Goal: Check status: Check status

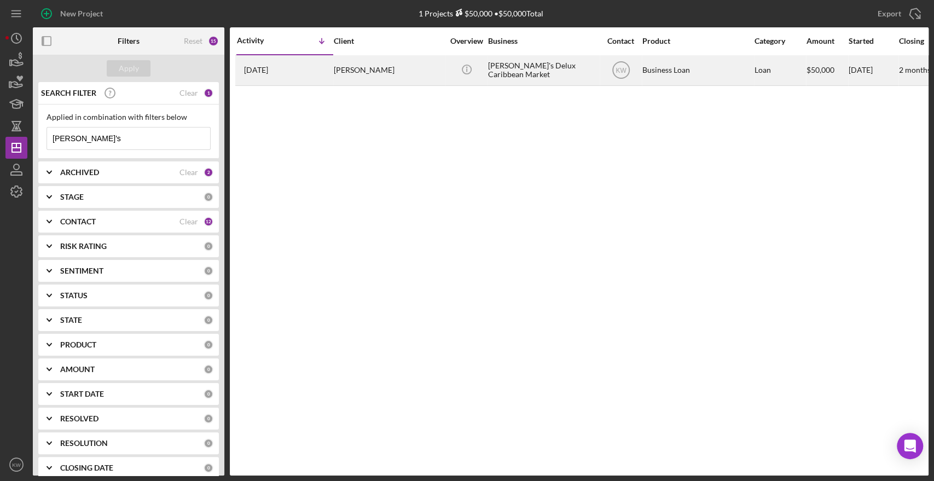
click at [377, 71] on div "[PERSON_NAME]" at bounding box center [388, 70] width 109 height 29
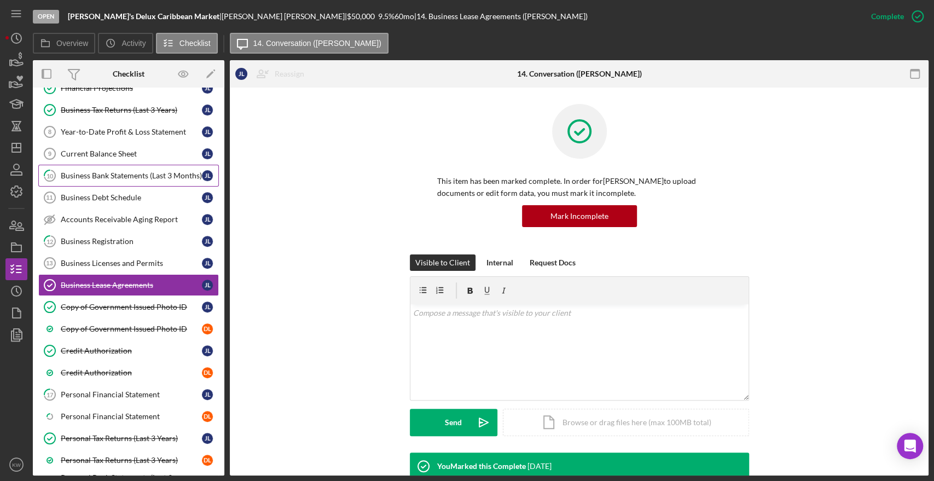
scroll to position [264, 0]
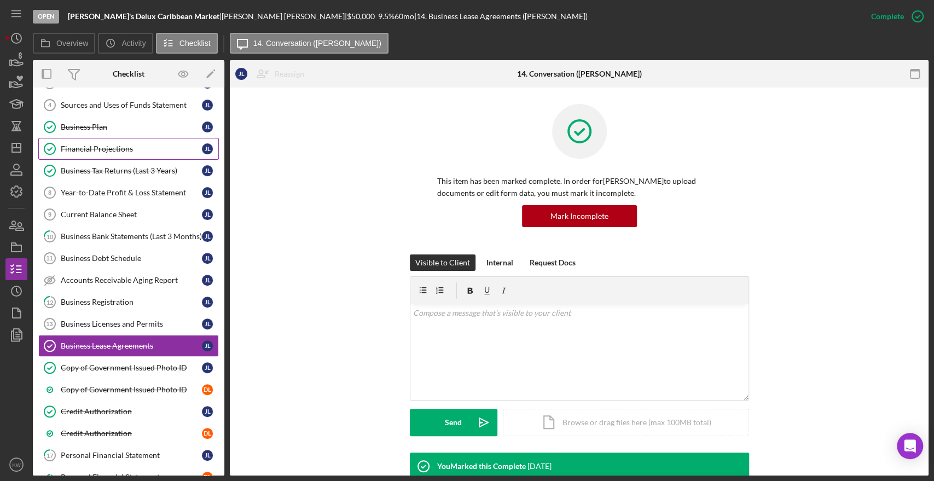
click at [121, 149] on div "Financial Projections" at bounding box center [131, 148] width 141 height 9
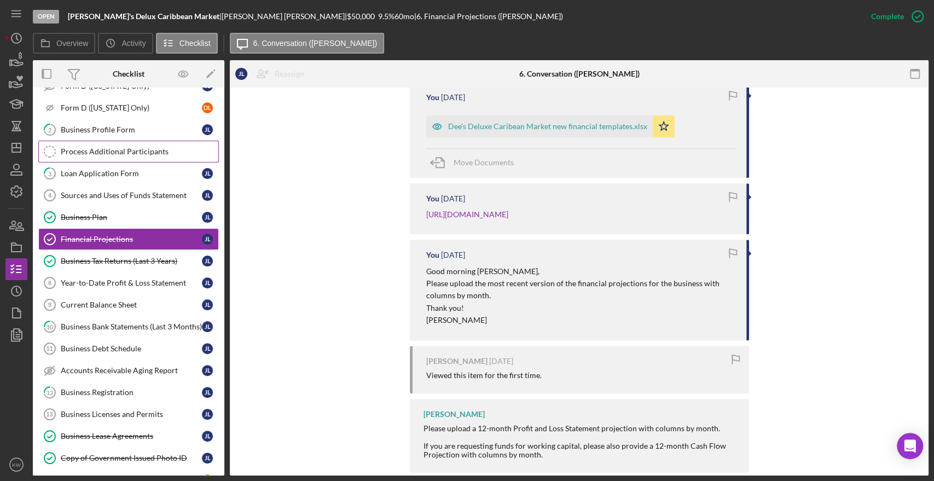
scroll to position [143, 0]
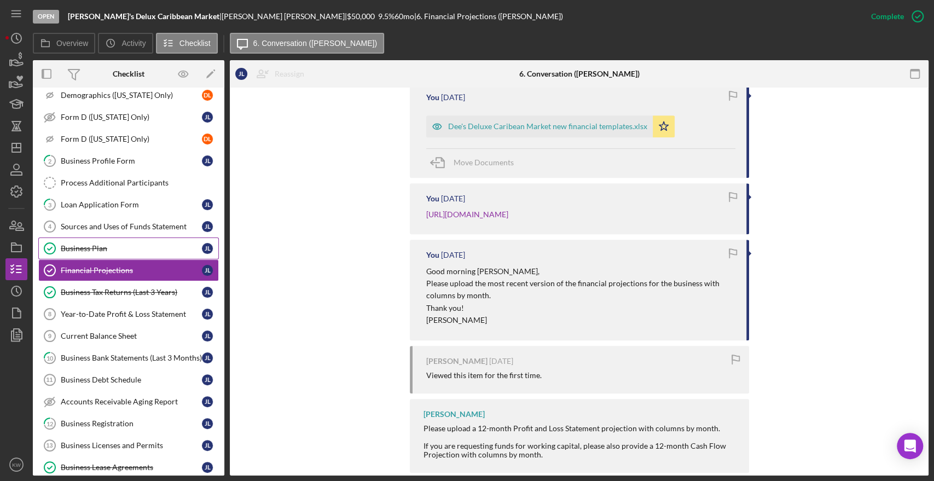
click at [104, 253] on link "Business Plan Business Plan J L" at bounding box center [128, 248] width 181 height 22
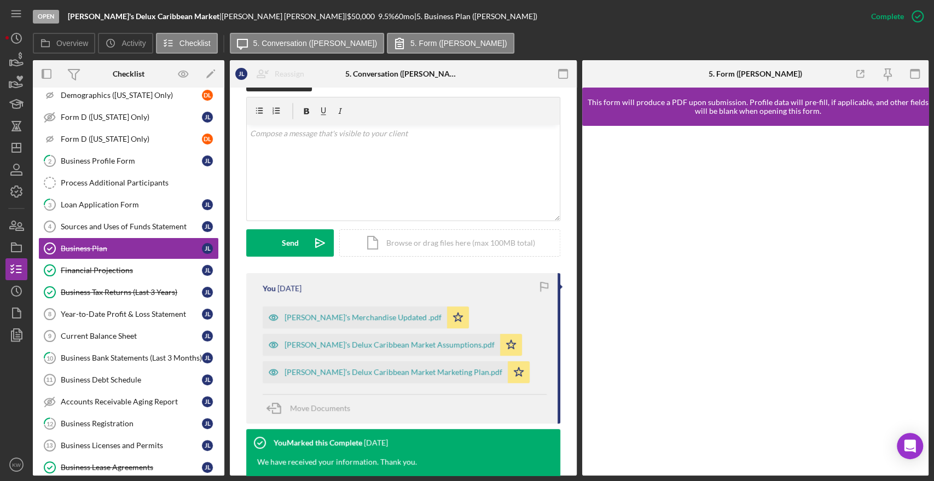
scroll to position [304, 0]
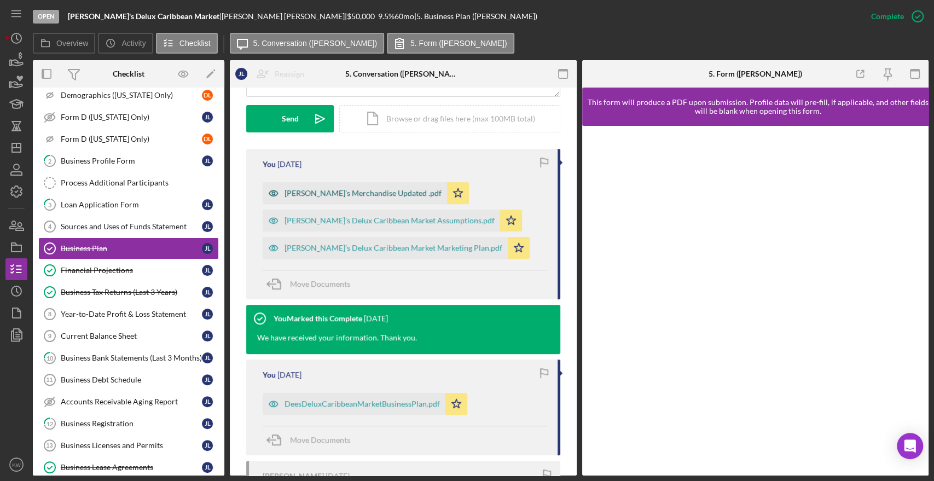
drag, startPoint x: 350, startPoint y: 191, endPoint x: 352, endPoint y: 200, distance: 9.0
click at [352, 200] on div "Dee's Merchandise Updated .pdf" at bounding box center [355, 193] width 184 height 22
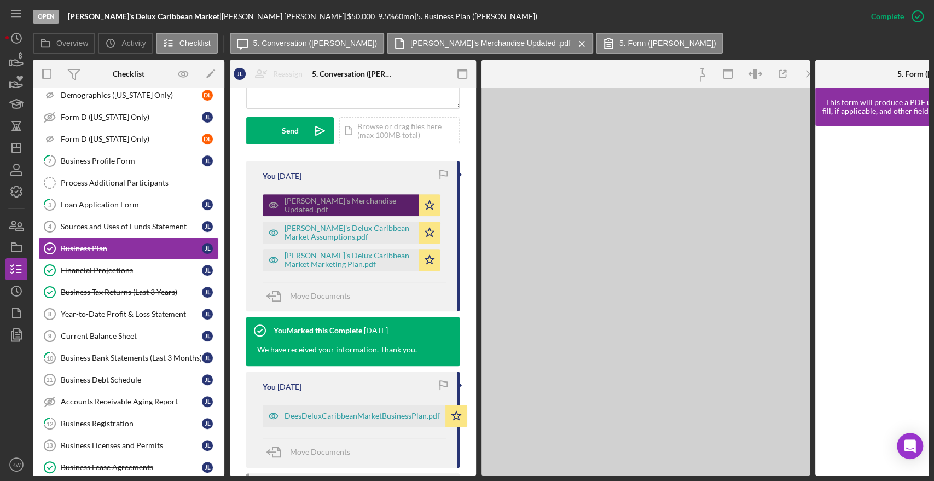
scroll to position [316, 0]
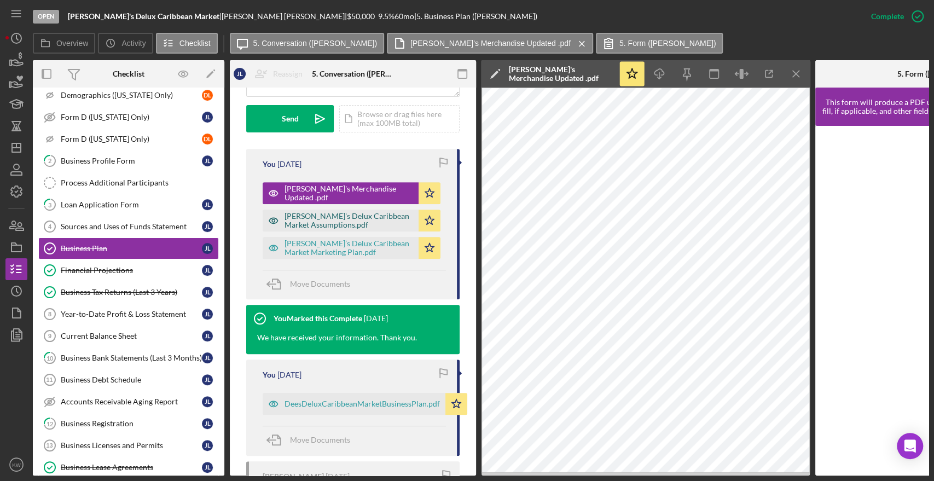
click at [364, 217] on div "Dee's Delux Caribbean Market Assumptions.pdf" at bounding box center [348, 221] width 129 height 18
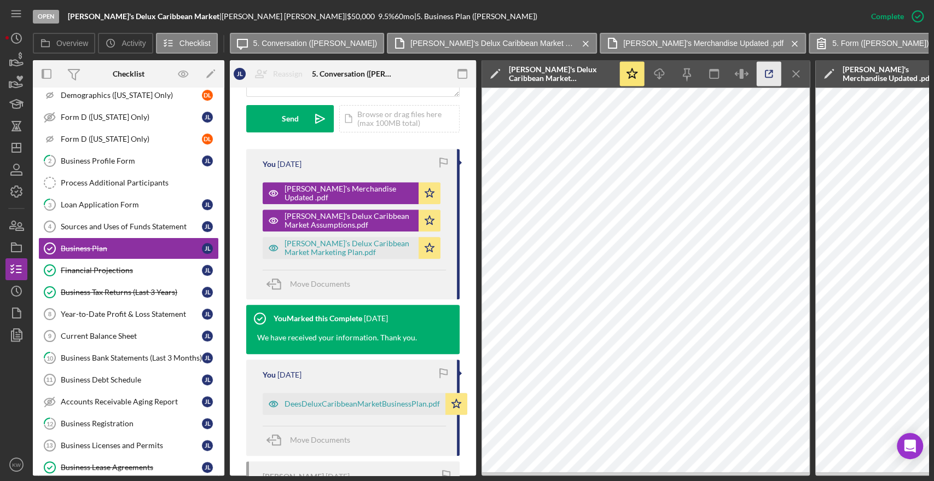
click at [775, 77] on icon "button" at bounding box center [769, 74] width 25 height 25
click at [355, 241] on div "Dee’s Delux Caribbean Market Marketing Plan.pdf" at bounding box center [348, 248] width 129 height 18
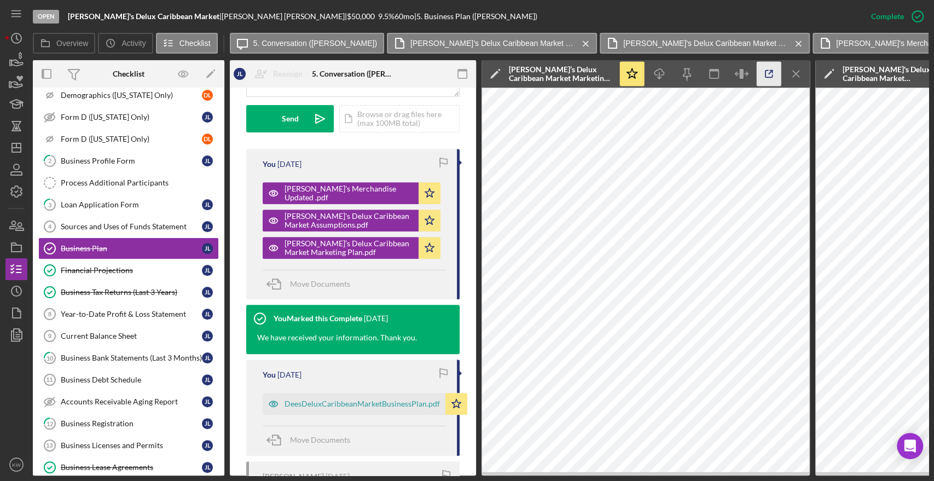
click at [764, 73] on icon "button" at bounding box center [769, 74] width 25 height 25
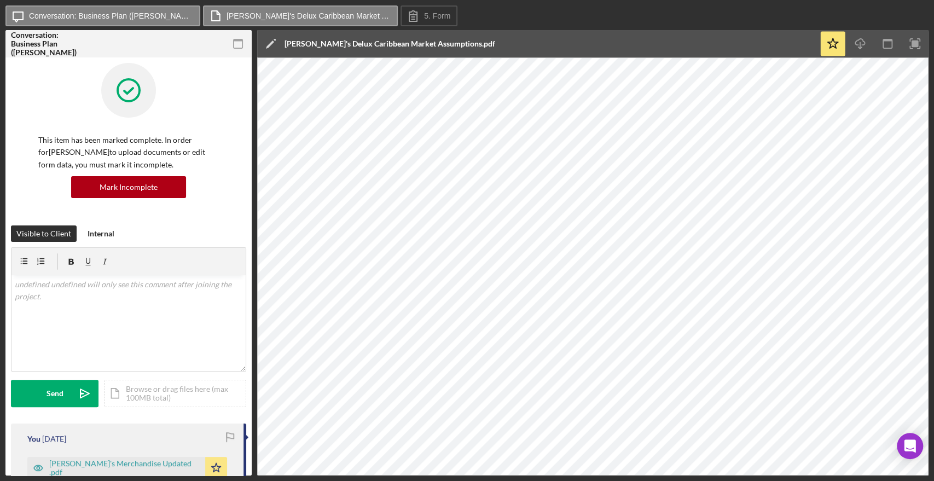
click at [224, 40] on div at bounding box center [237, 43] width 27 height 27
click at [237, 46] on icon "button" at bounding box center [238, 44] width 25 height 25
click at [237, 47] on icon "button" at bounding box center [238, 44] width 25 height 25
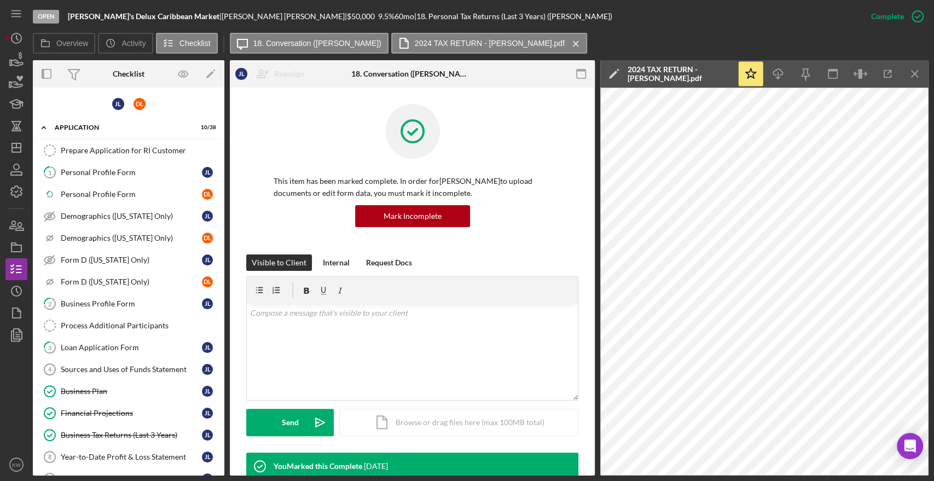
scroll to position [243, 0]
